Goal: Transaction & Acquisition: Purchase product/service

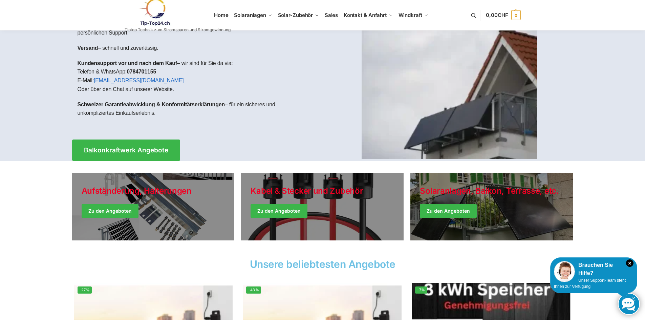
scroll to position [68, 0]
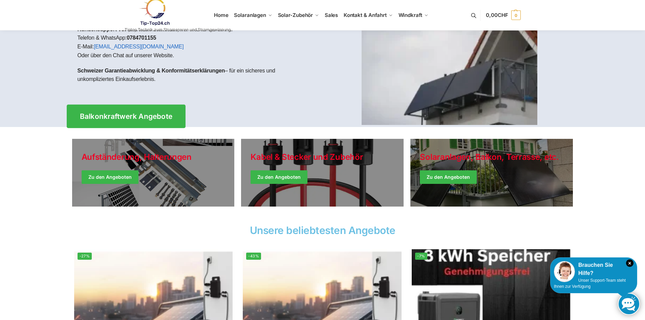
click at [146, 120] on span "Balkonkraftwerk Angebote" at bounding box center [126, 116] width 93 height 7
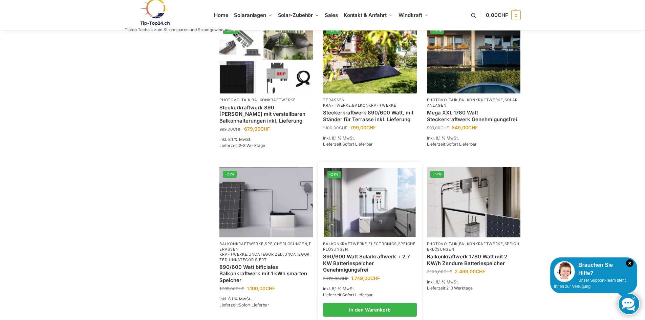
scroll to position [474, 0]
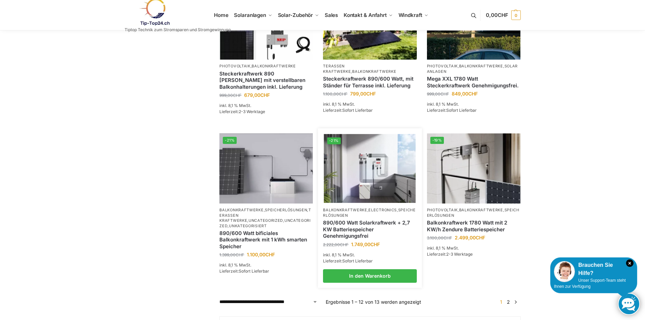
click at [351, 212] on link "Balkonkraftwerke" at bounding box center [345, 210] width 44 height 5
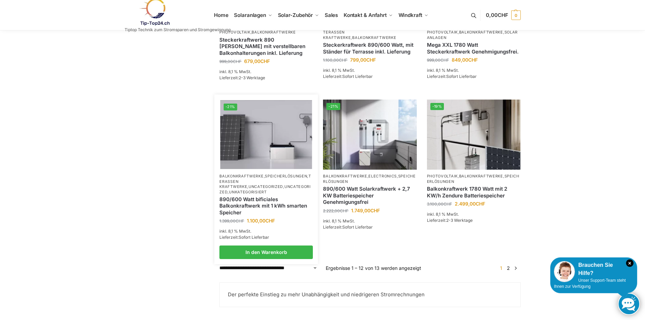
click at [259, 178] on link "Balkonkraftwerke" at bounding box center [241, 176] width 44 height 5
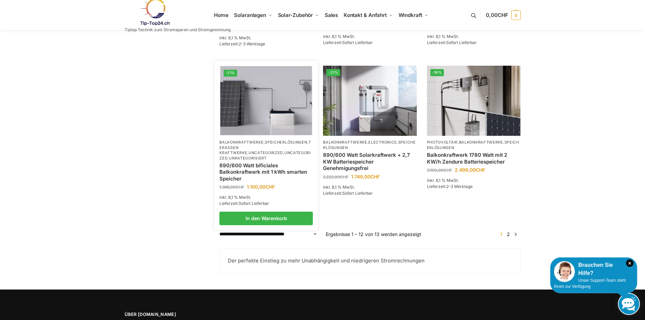
click at [265, 120] on img at bounding box center [266, 100] width 92 height 69
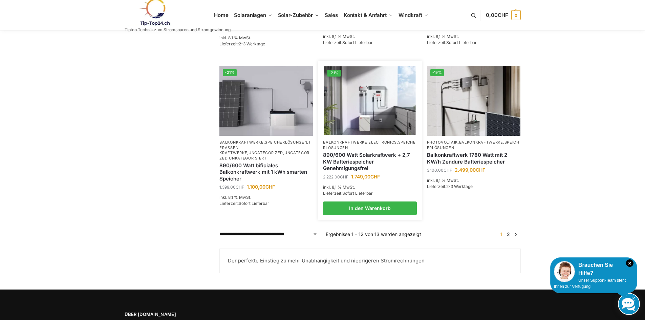
click at [357, 133] on img at bounding box center [370, 100] width 92 height 69
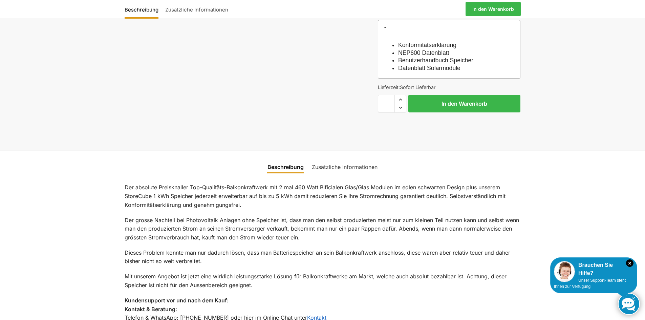
scroll to position [214, 0]
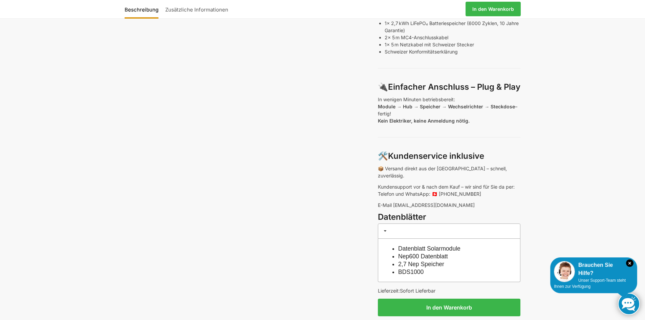
scroll to position [474, 0]
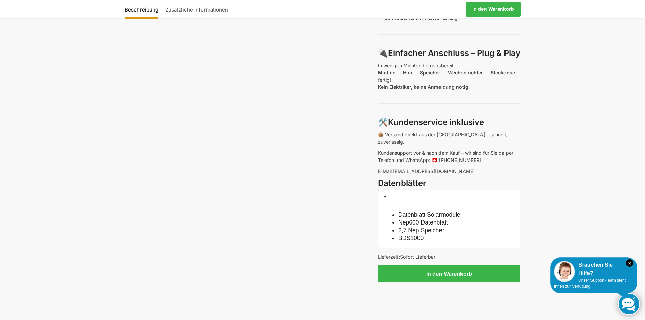
click at [430, 211] on link "Datenblatt Solarmodule" at bounding box center [429, 214] width 62 height 7
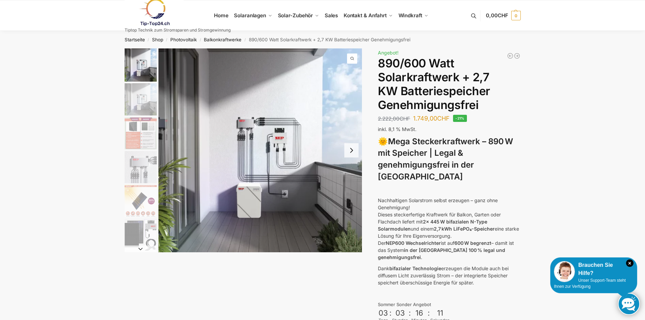
click at [288, 182] on img "1 / 12" at bounding box center [260, 150] width 204 height 204
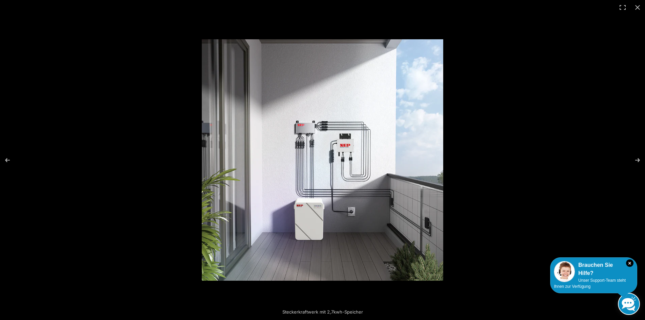
click at [304, 175] on img at bounding box center [322, 159] width 241 height 241
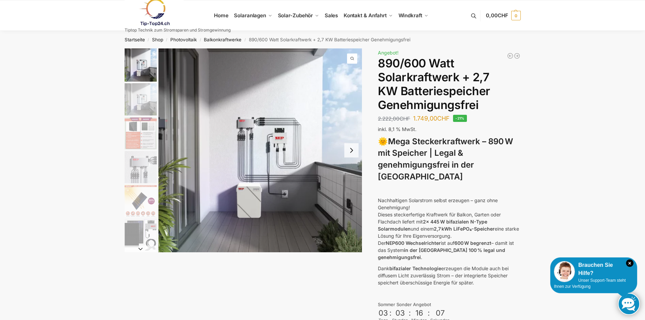
click at [353, 154] on button "Next slide" at bounding box center [351, 150] width 14 height 14
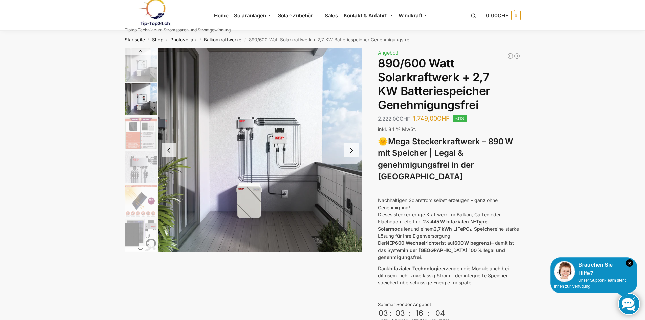
click at [351, 151] on button "Next slide" at bounding box center [351, 150] width 14 height 14
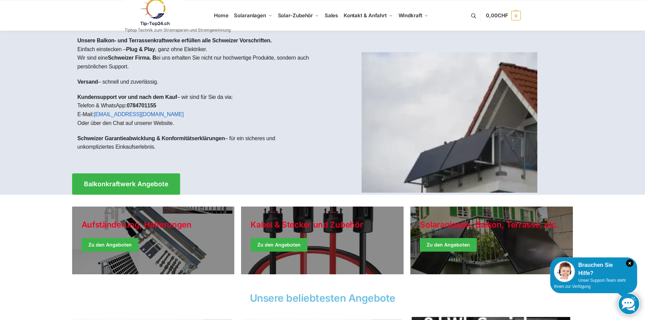
scroll to position [68, 0]
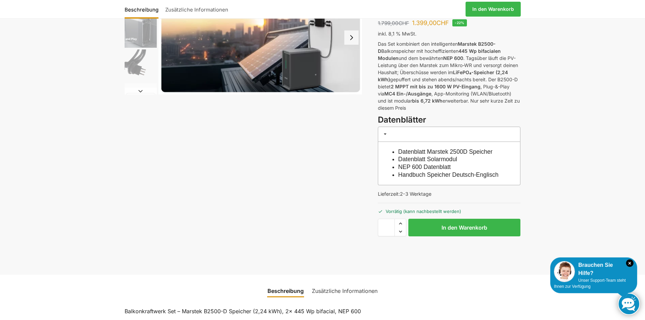
scroll to position [34, 0]
